Goal: Entertainment & Leisure: Consume media (video, audio)

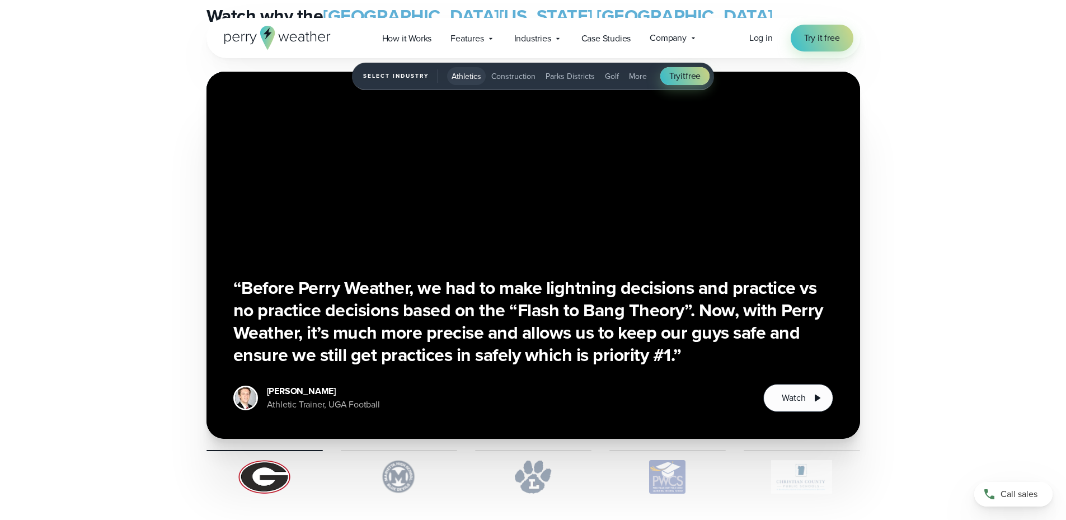
scroll to position [2630, 0]
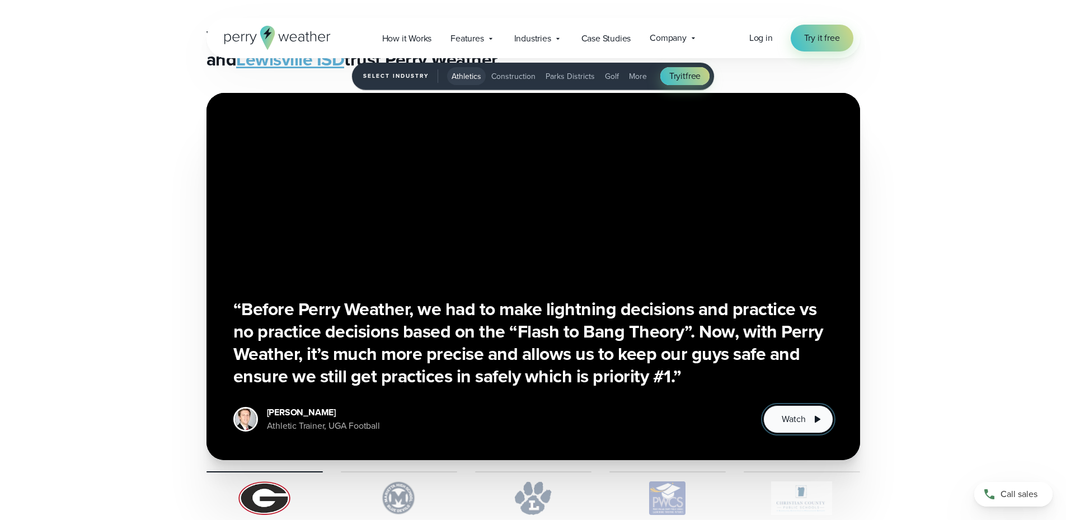
click at [788, 419] on span "Watch" at bounding box center [794, 418] width 24 height 13
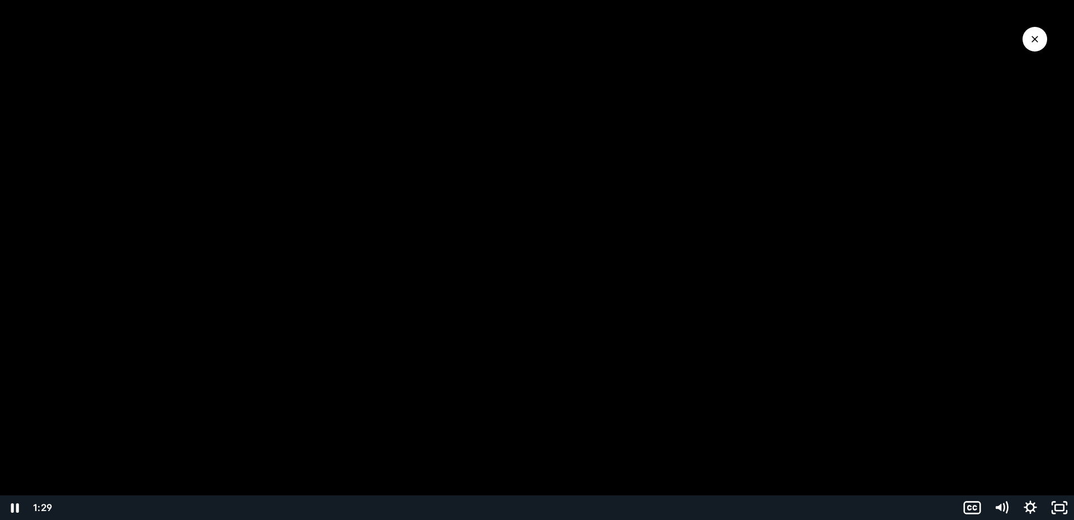
click at [729, 249] on div at bounding box center [537, 260] width 1074 height 520
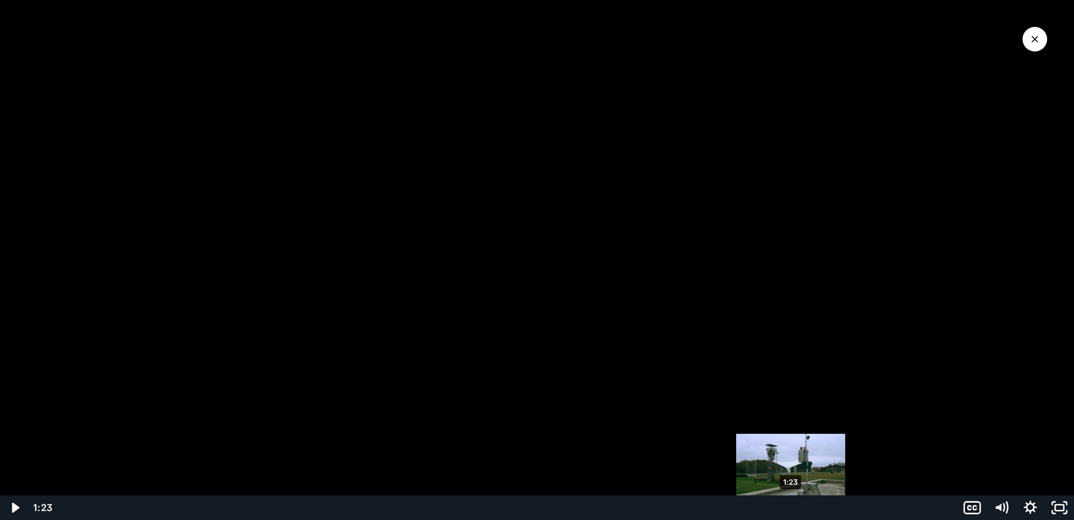
click at [791, 511] on div "Playbar" at bounding box center [791, 508] width 8 height 8
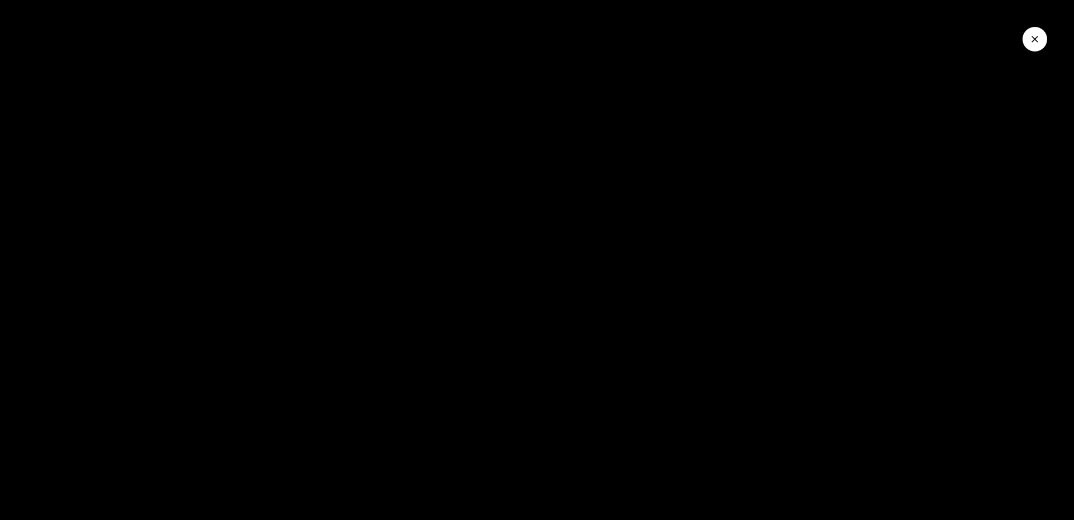
click at [1043, 39] on button "Close Video" at bounding box center [1035, 39] width 25 height 25
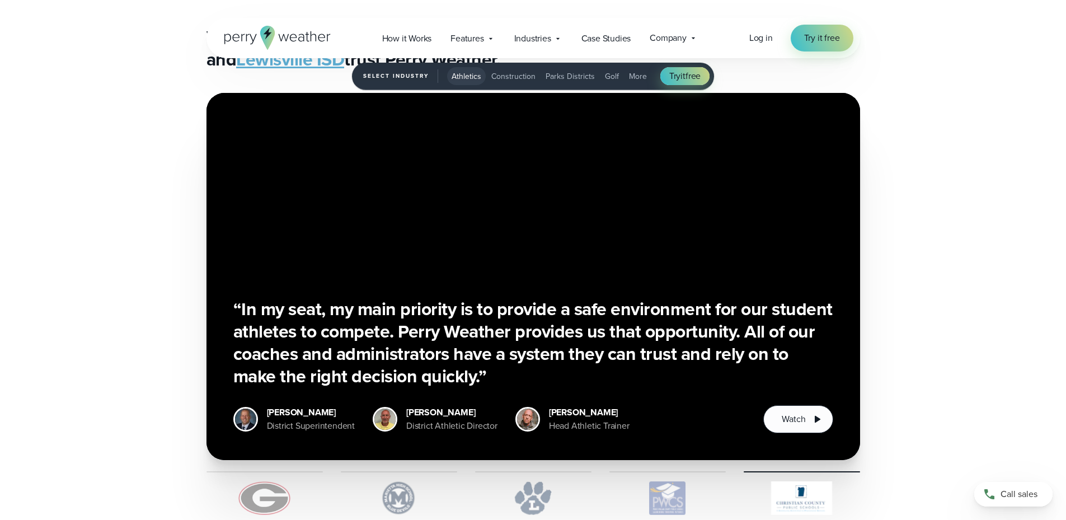
click at [520, 80] on span "Construction" at bounding box center [513, 77] width 44 height 12
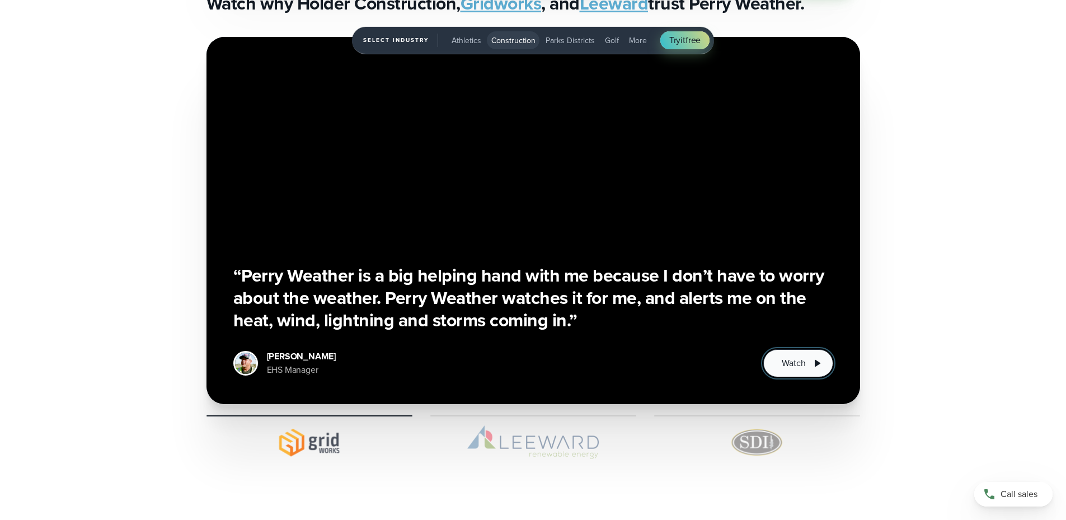
click at [788, 361] on span "Watch" at bounding box center [794, 362] width 24 height 13
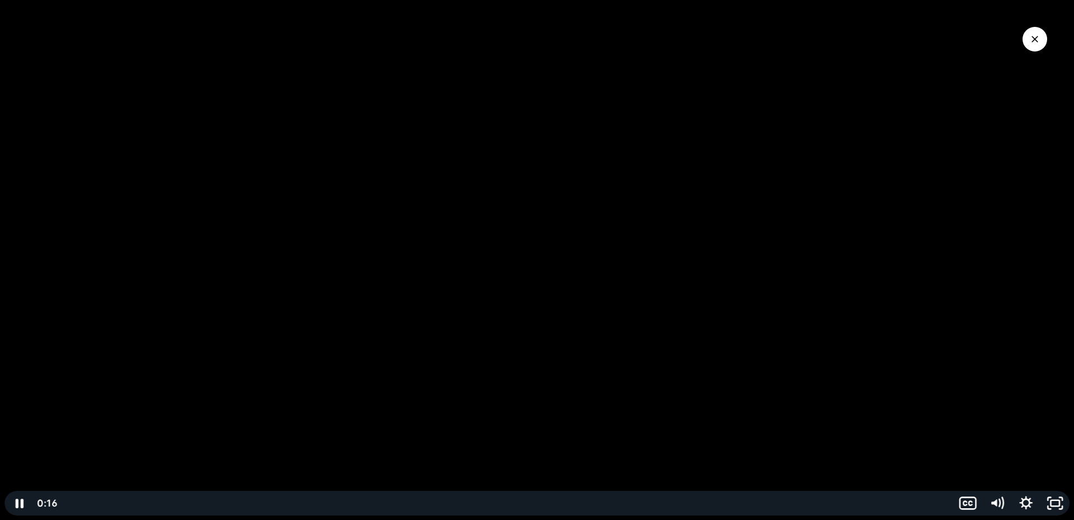
click at [588, 266] on div at bounding box center [537, 260] width 1074 height 520
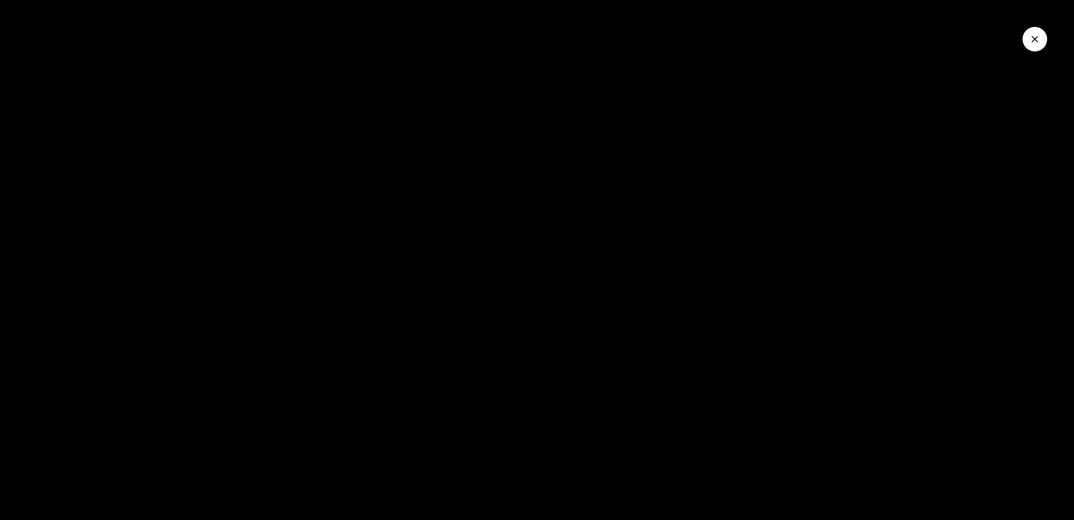
click at [588, 266] on div at bounding box center [537, 260] width 1074 height 520
click at [697, 294] on div at bounding box center [537, 260] width 1074 height 520
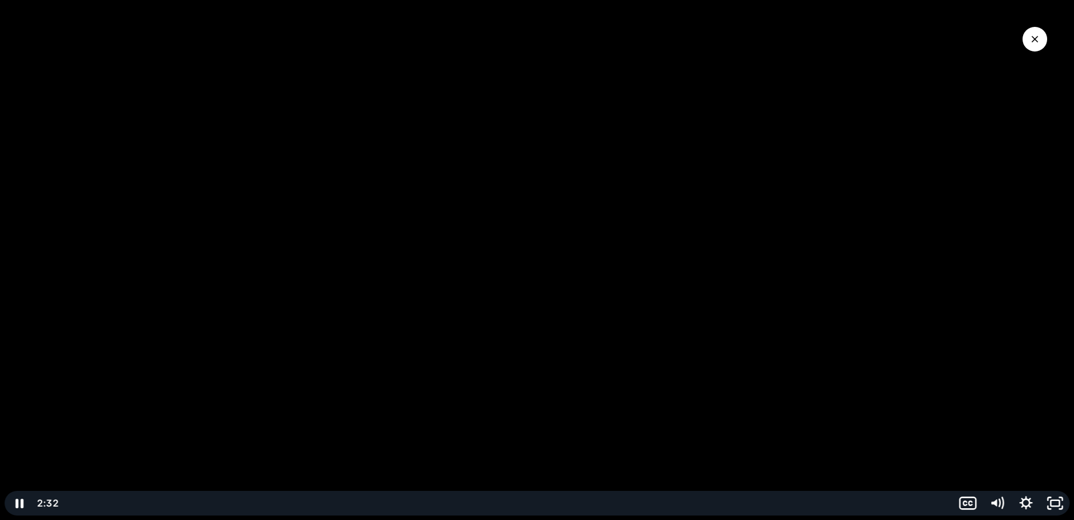
click at [672, 292] on div at bounding box center [537, 260] width 1074 height 520
click at [684, 330] on div at bounding box center [537, 260] width 1074 height 520
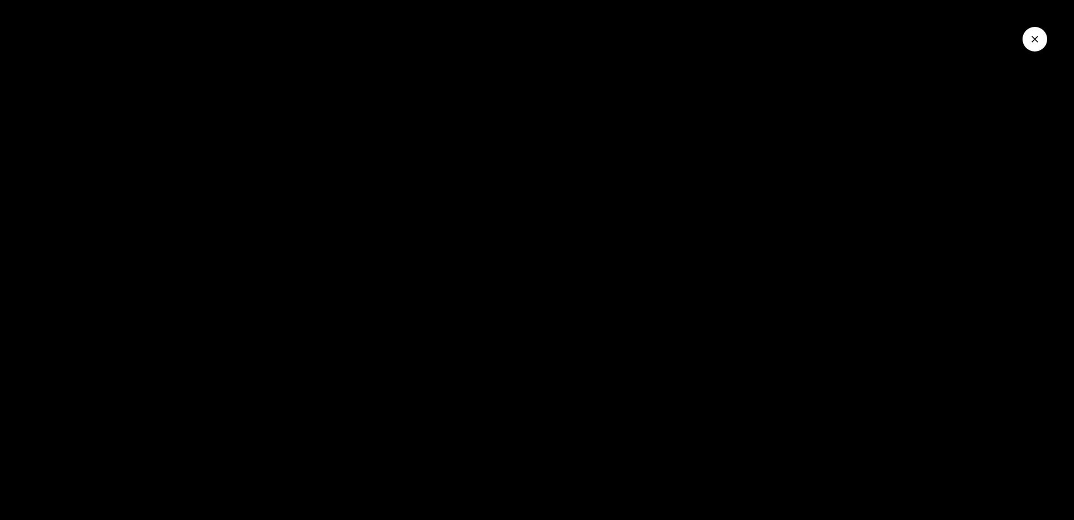
click at [1039, 39] on icon "Close Video" at bounding box center [1035, 39] width 11 height 11
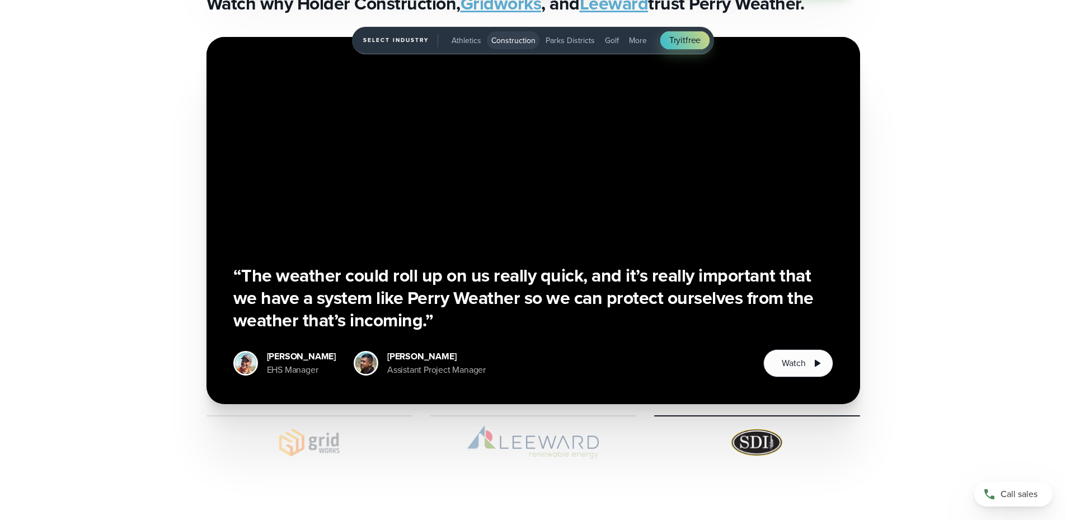
click at [564, 41] on span "Parks Districts" at bounding box center [570, 41] width 49 height 12
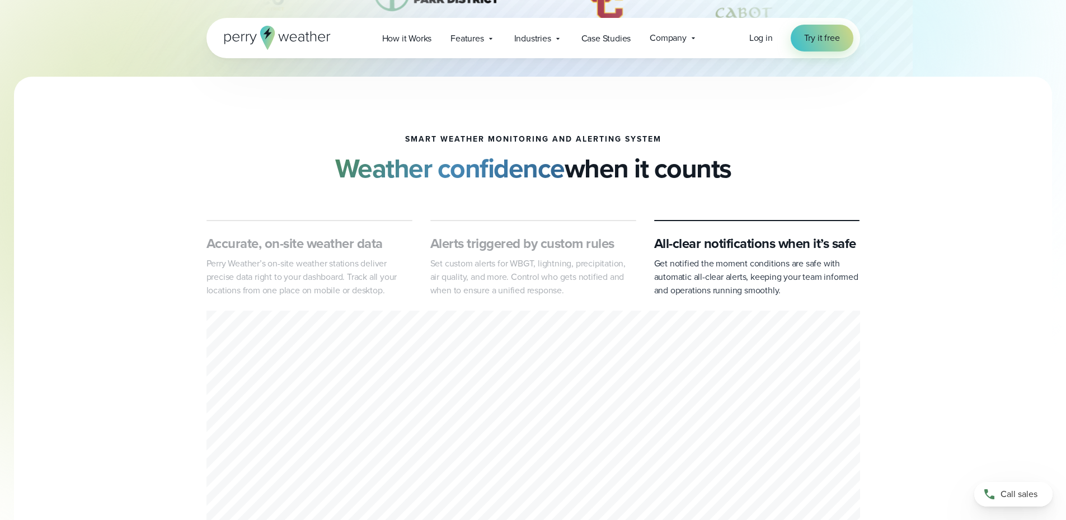
scroll to position [336, 0]
